Goal: Go to known website: Access a specific website the user already knows

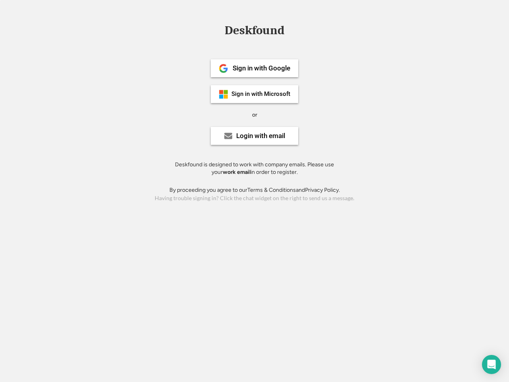
click at [255, 114] on div "or" at bounding box center [254, 115] width 5 height 8
click at [255, 32] on div "Deskfound" at bounding box center [255, 30] width 68 height 12
click at [218, 30] on div "Deskfound" at bounding box center [254, 31] width 509 height 15
click at [255, 32] on div "Deskfound" at bounding box center [255, 30] width 68 height 12
click at [255, 115] on div "or" at bounding box center [254, 115] width 5 height 8
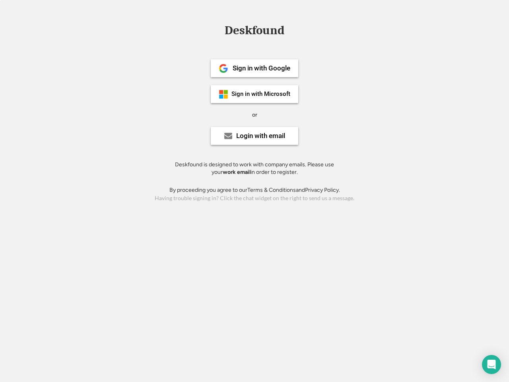
click at [255, 68] on div "Sign in with Google" at bounding box center [262, 68] width 58 height 7
click at [261, 68] on div "Sign in with Google" at bounding box center [262, 68] width 58 height 7
click at [224, 68] on img at bounding box center [224, 69] width 10 height 10
click at [255, 94] on div "Sign in with Microsoft" at bounding box center [260, 94] width 59 height 6
click at [261, 94] on div "Sign in with Microsoft" at bounding box center [260, 94] width 59 height 6
